Goal: Task Accomplishment & Management: Complete application form

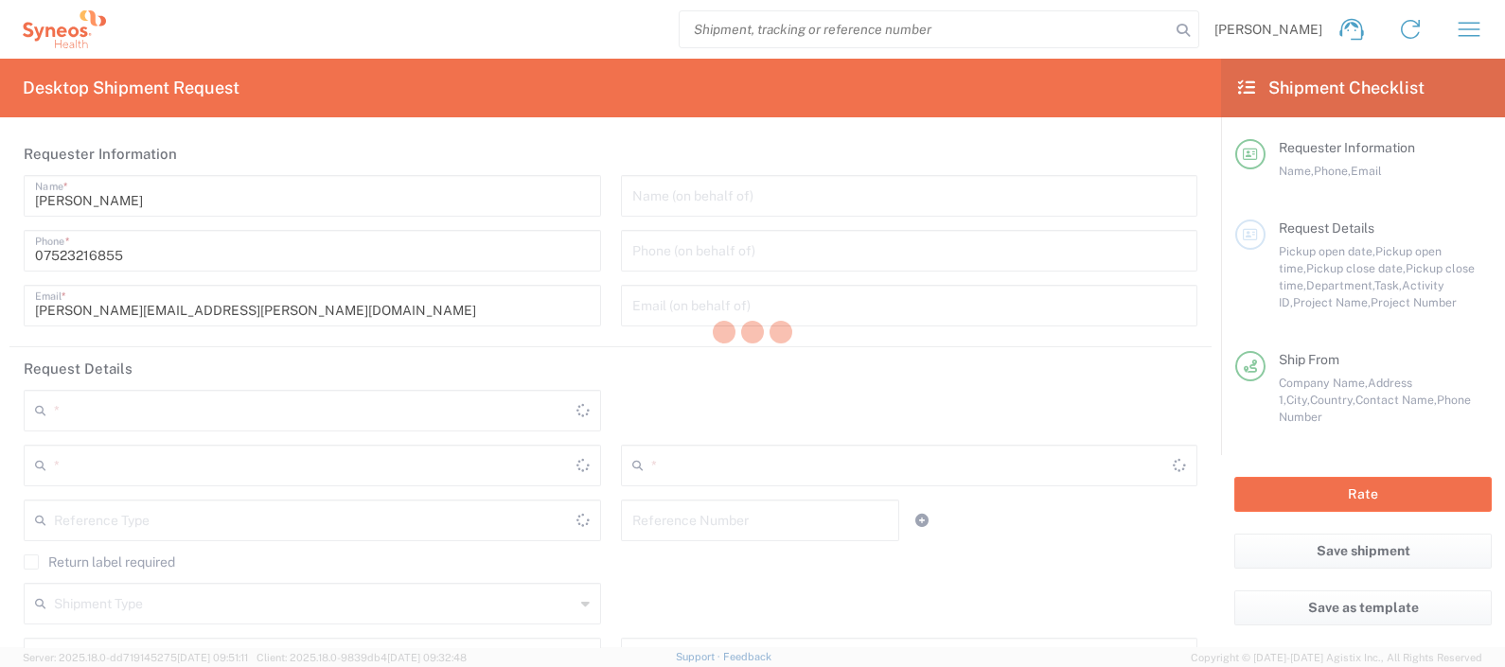
type input "8350"
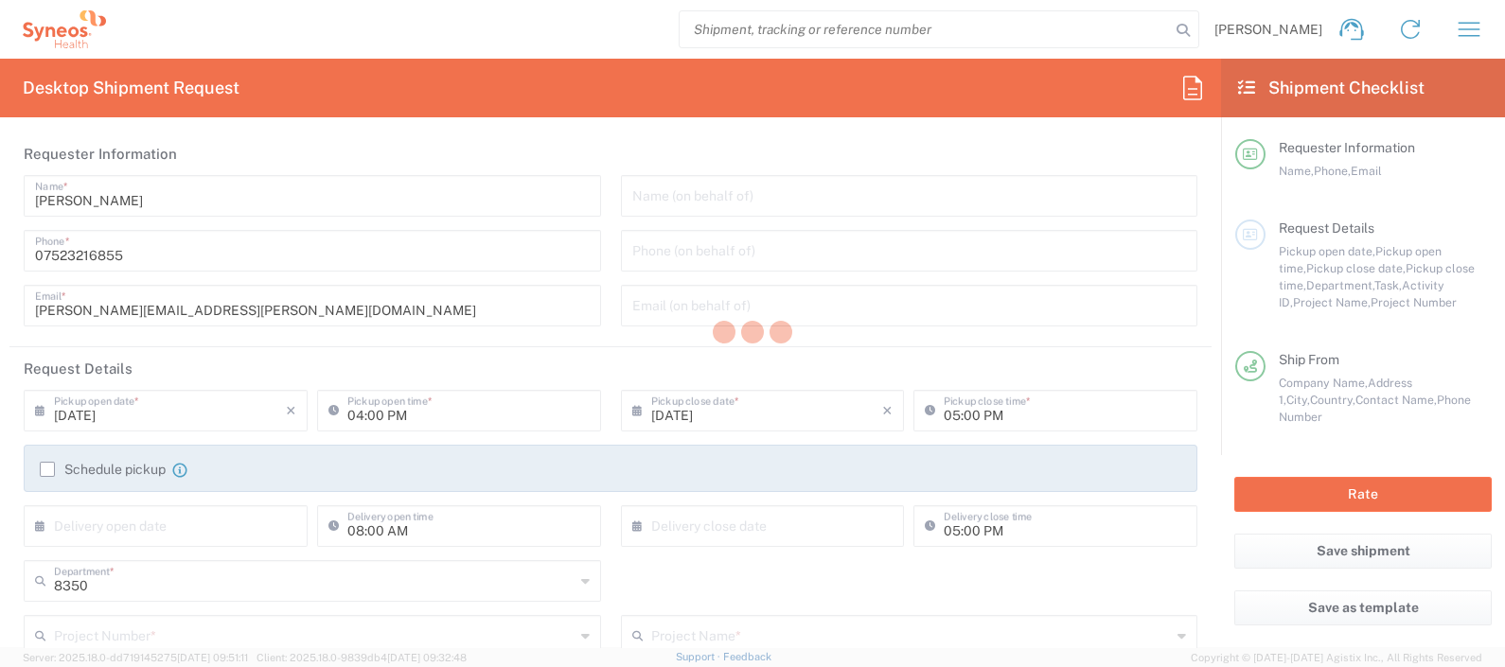
type input "[GEOGRAPHIC_DATA]"
type input "Syneos Health UK Limited"
